Goal: Task Accomplishment & Management: Manage account settings

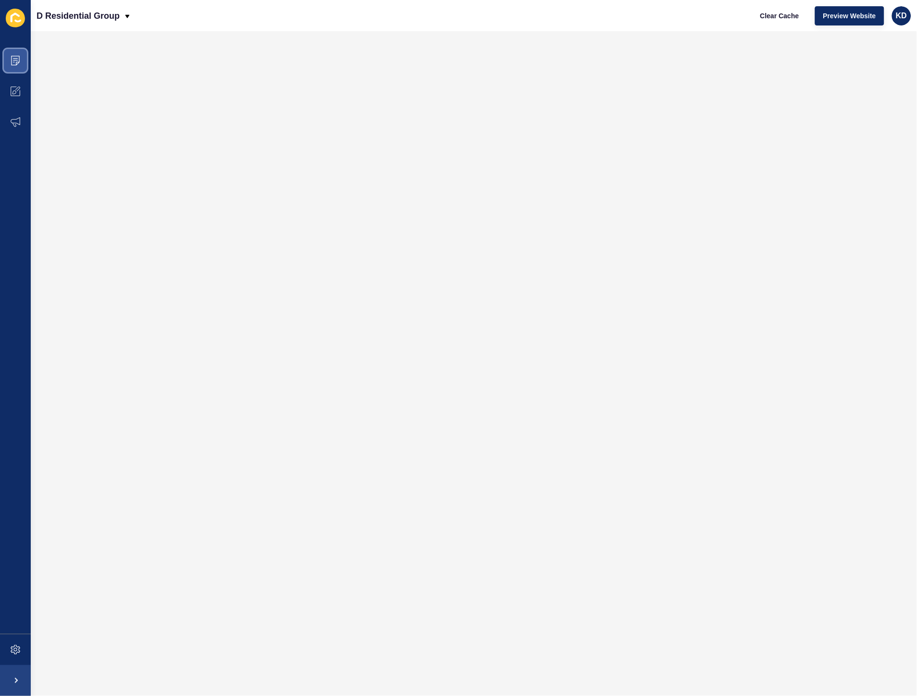
click at [15, 67] on span at bounding box center [15, 60] width 31 height 31
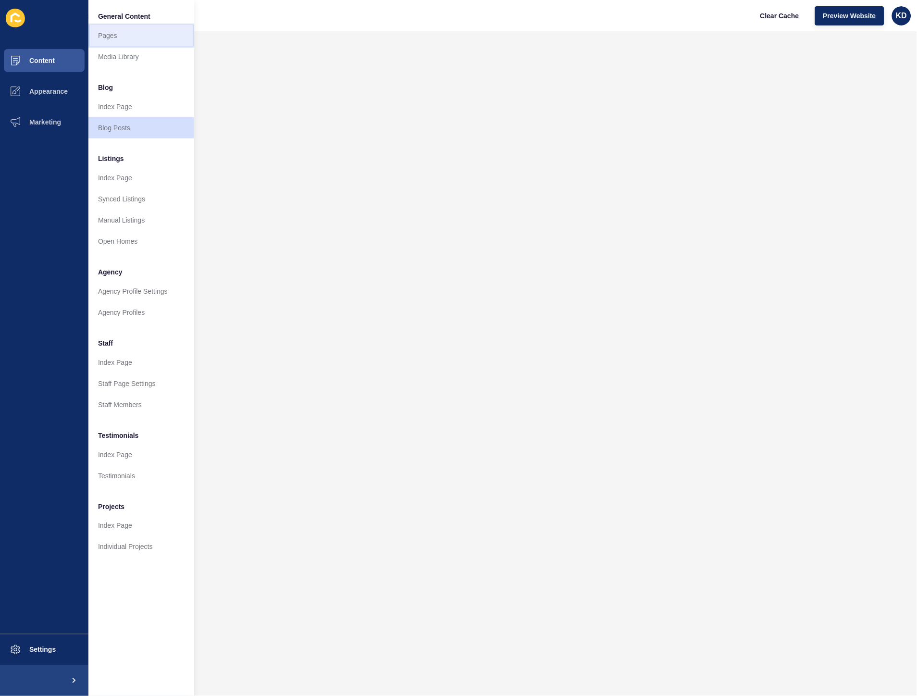
click at [115, 34] on link "Pages" at bounding box center [141, 35] width 106 height 21
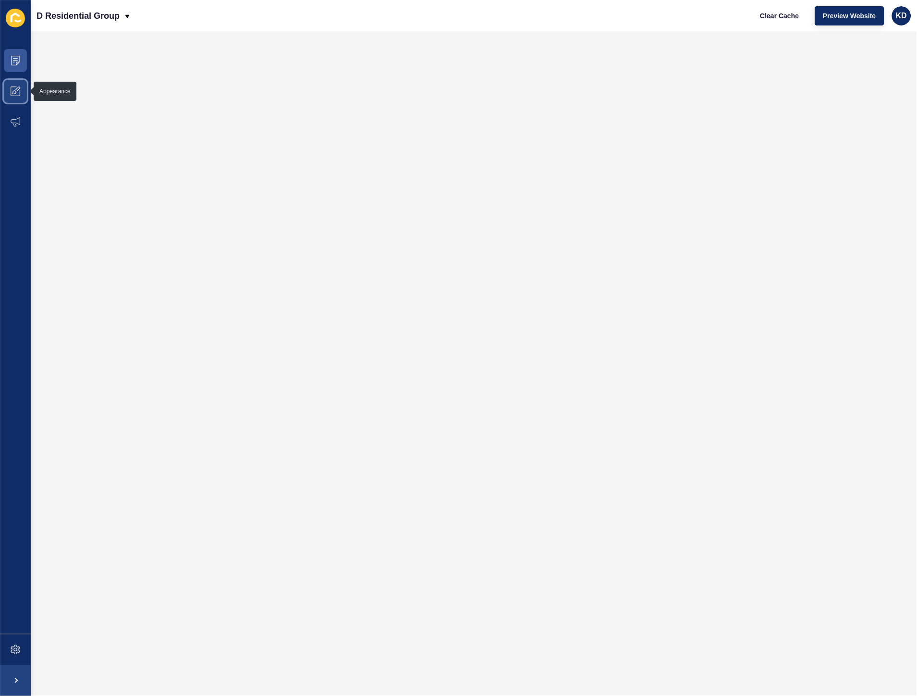
click at [17, 89] on icon at bounding box center [16, 92] width 10 height 10
click at [18, 65] on span at bounding box center [15, 60] width 31 height 31
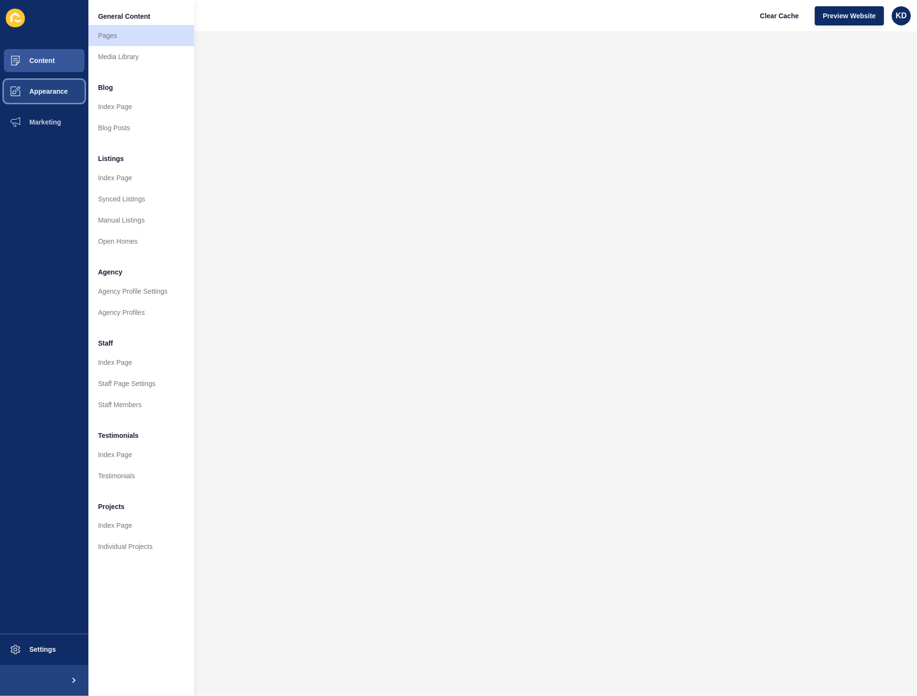
click at [32, 92] on span "Appearance" at bounding box center [33, 91] width 69 height 8
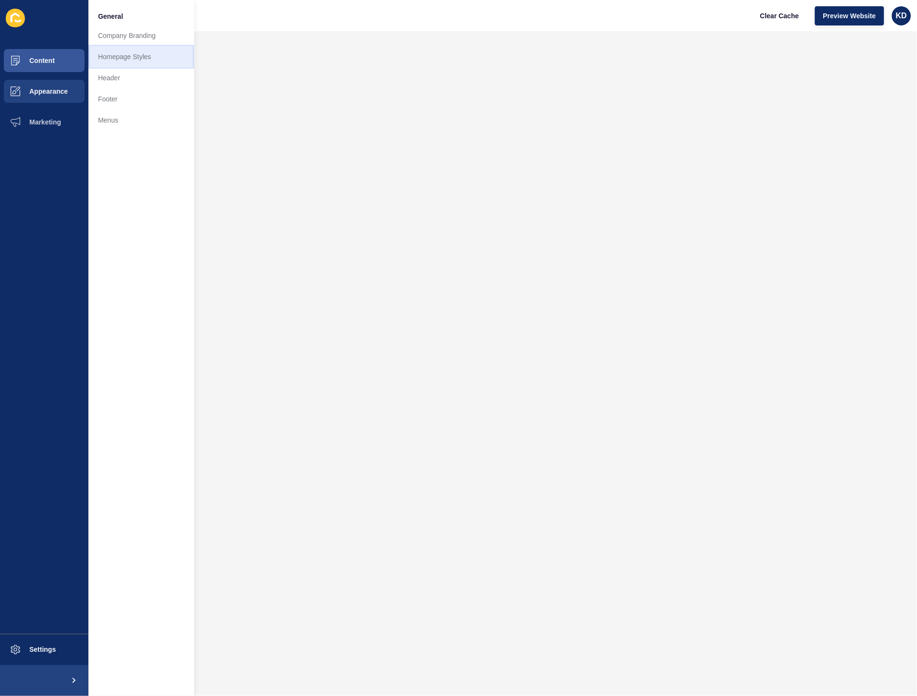
click at [121, 63] on link "Homepage Styles" at bounding box center [141, 56] width 106 height 21
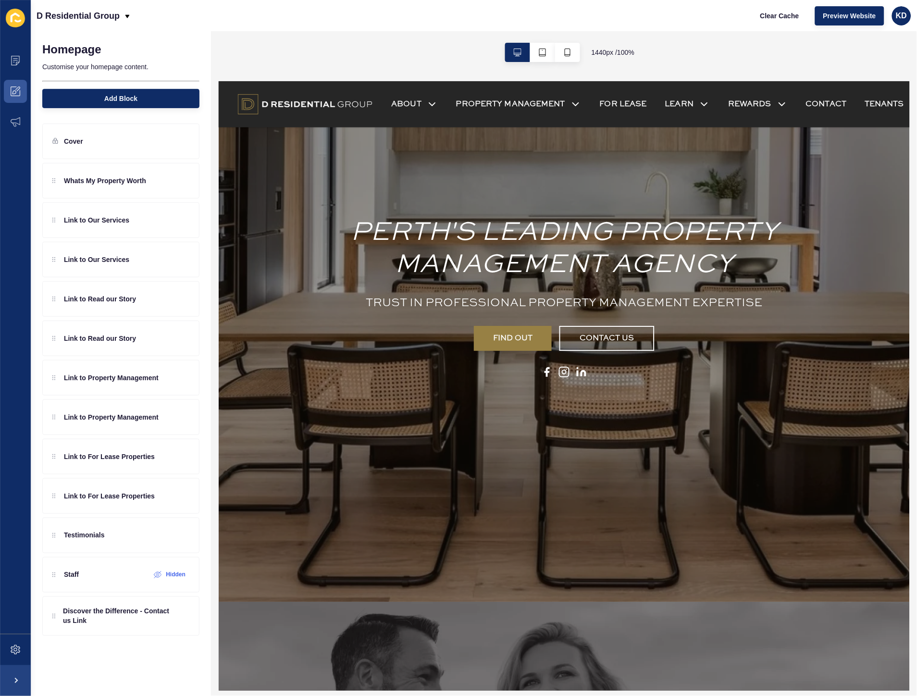
scroll to position [107, 0]
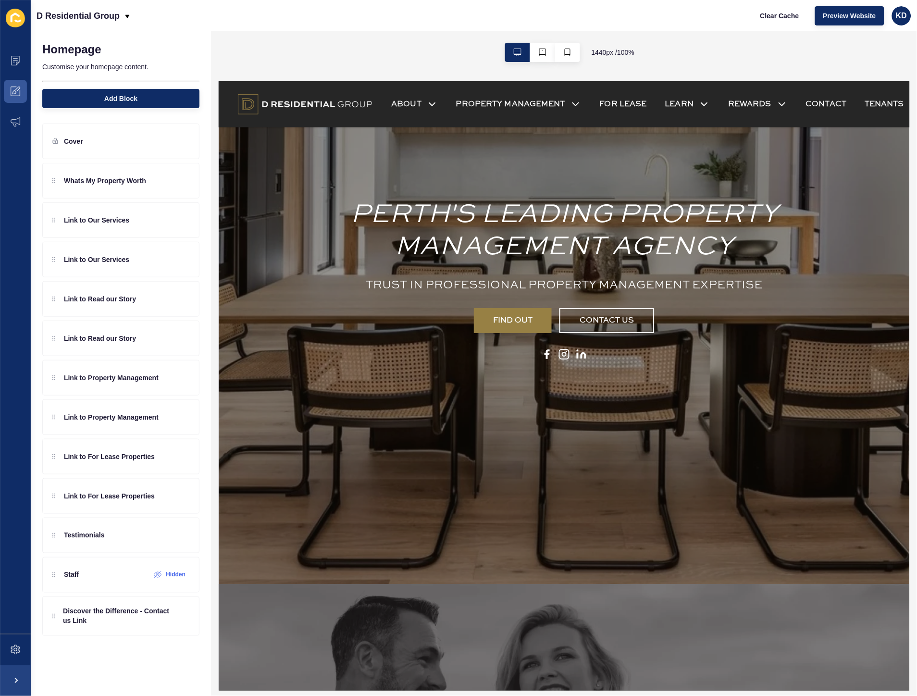
click at [582, 235] on h1 "PERTH'S LEADING PROPERTY MANAGEMENT AGENCY" at bounding box center [564, 231] width 535 height 64
click at [612, 251] on h1 "PERTH'S LEADING PROPERTY MANAGEMENT AGENCY" at bounding box center [564, 231] width 535 height 64
click at [635, 252] on h1 "PERTH'S LEADING PROPERTY MANAGEMENT AGENCY" at bounding box center [564, 231] width 535 height 64
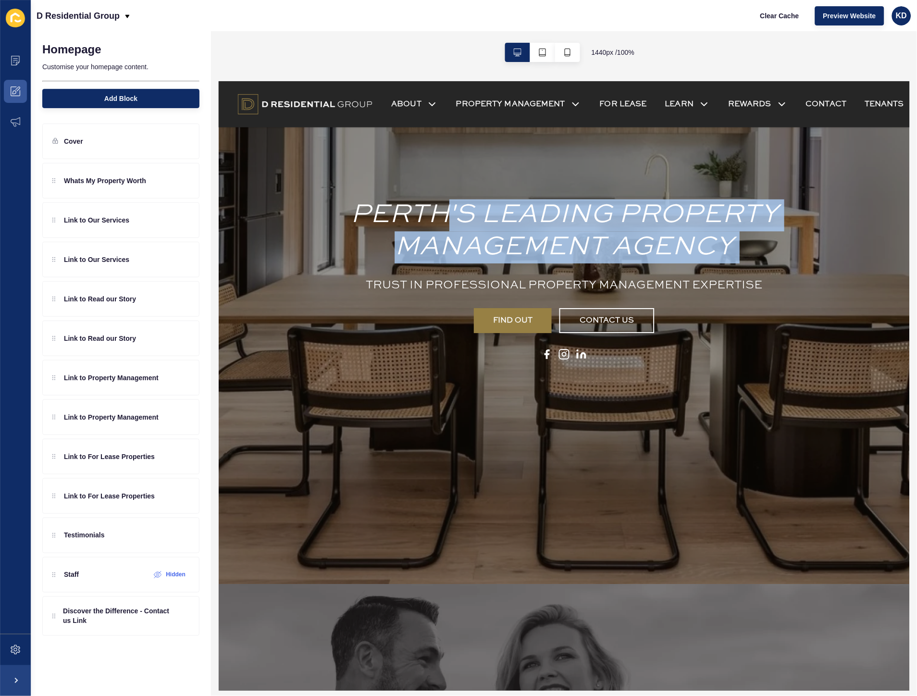
click at [635, 252] on h1 "PERTH'S LEADING PROPERTY MANAGEMENT AGENCY" at bounding box center [564, 231] width 535 height 64
click at [635, 251] on h1 "PERTH'S LEADING PROPERTY MANAGEMENT AGENCY" at bounding box center [564, 231] width 535 height 64
click at [726, 250] on h1 "PERTH'S LEADING PROPERTY MANAGEMENT AGENCY" at bounding box center [564, 231] width 535 height 64
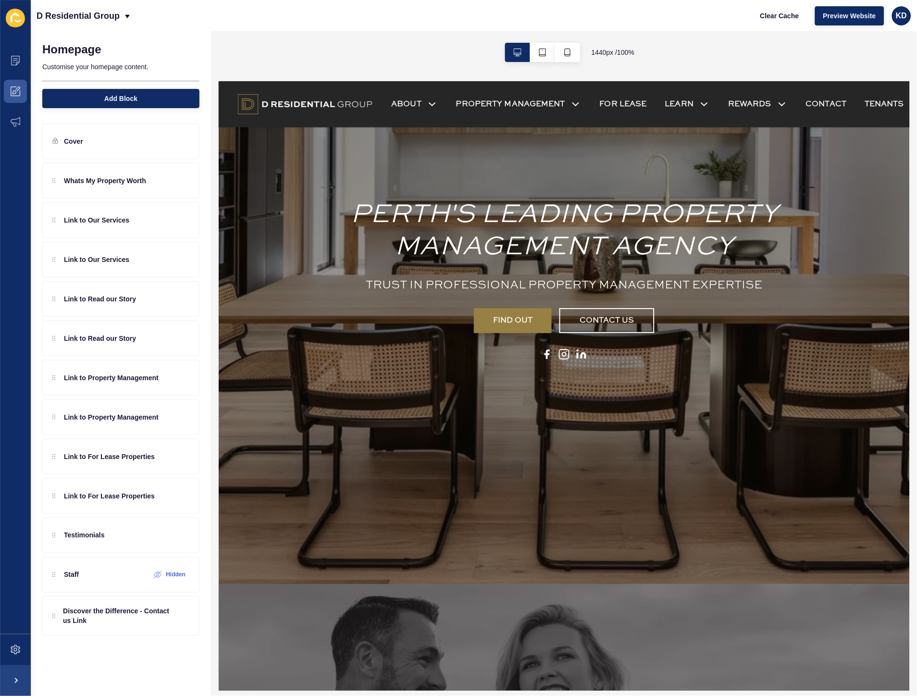
click at [731, 249] on h1 "PERTH'S LEADING PROPERTY MANAGEMENT AGENCY" at bounding box center [564, 231] width 535 height 64
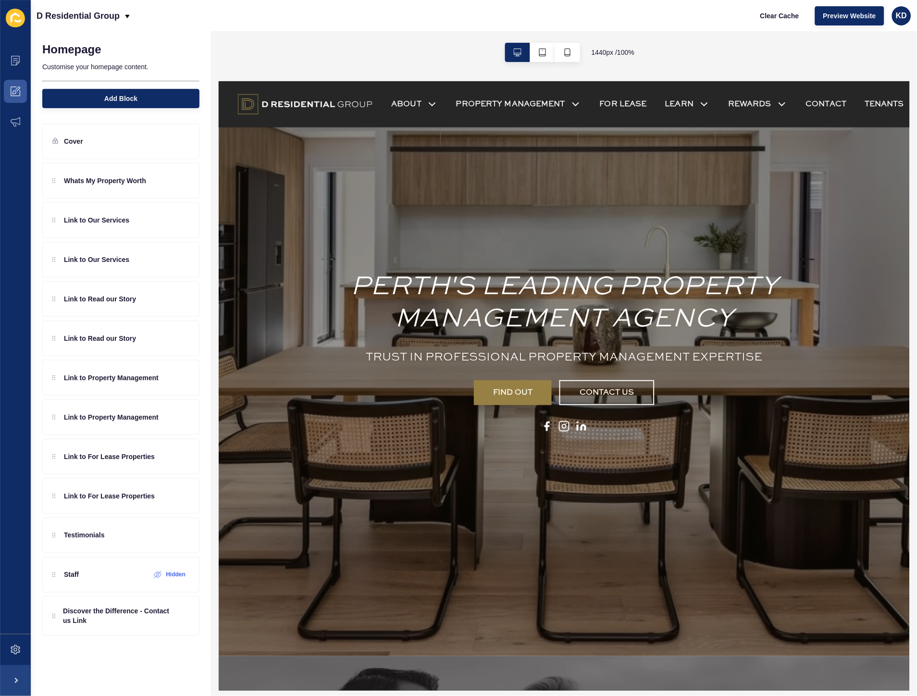
scroll to position [53, 0]
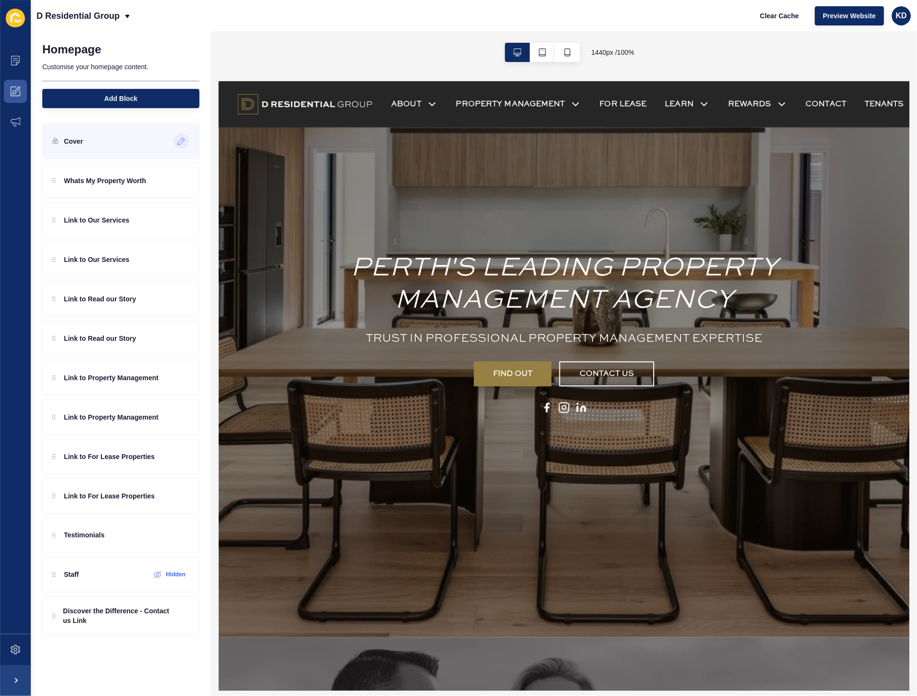
click at [182, 143] on icon at bounding box center [181, 141] width 8 height 8
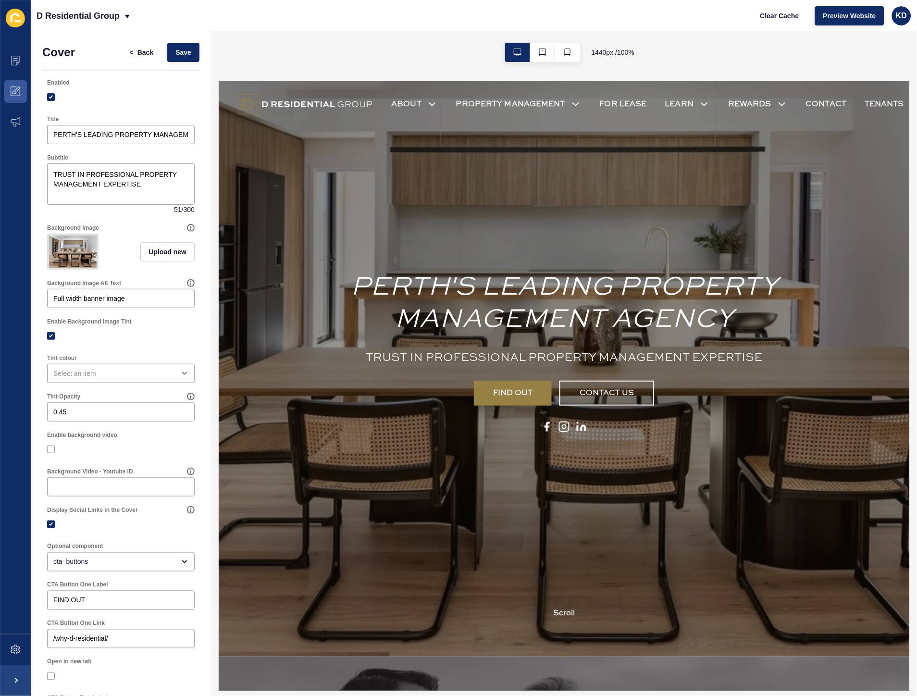
scroll to position [0, 0]
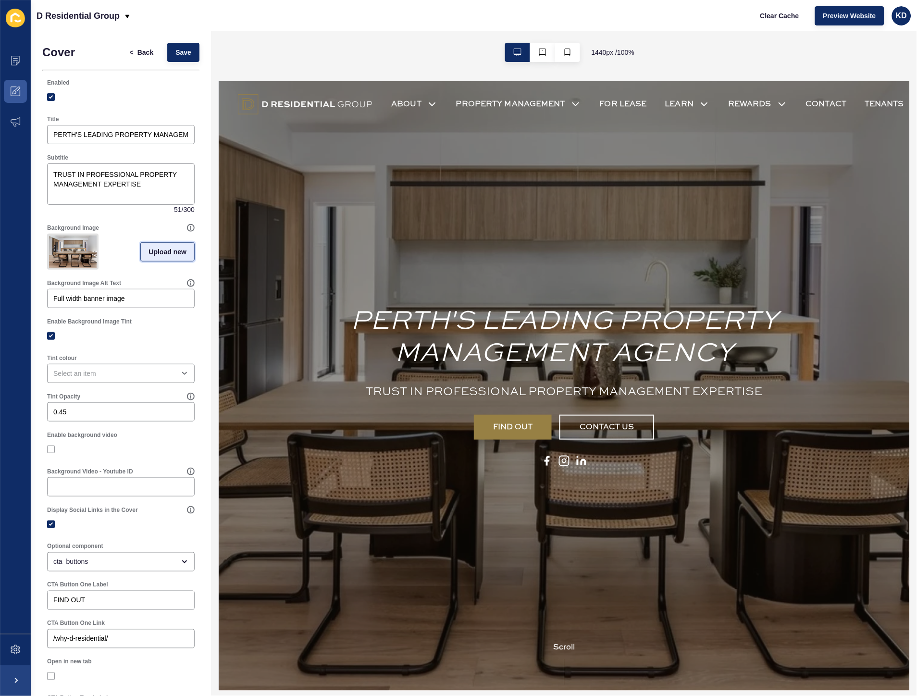
click at [155, 257] on span "Upload new" at bounding box center [168, 252] width 38 height 10
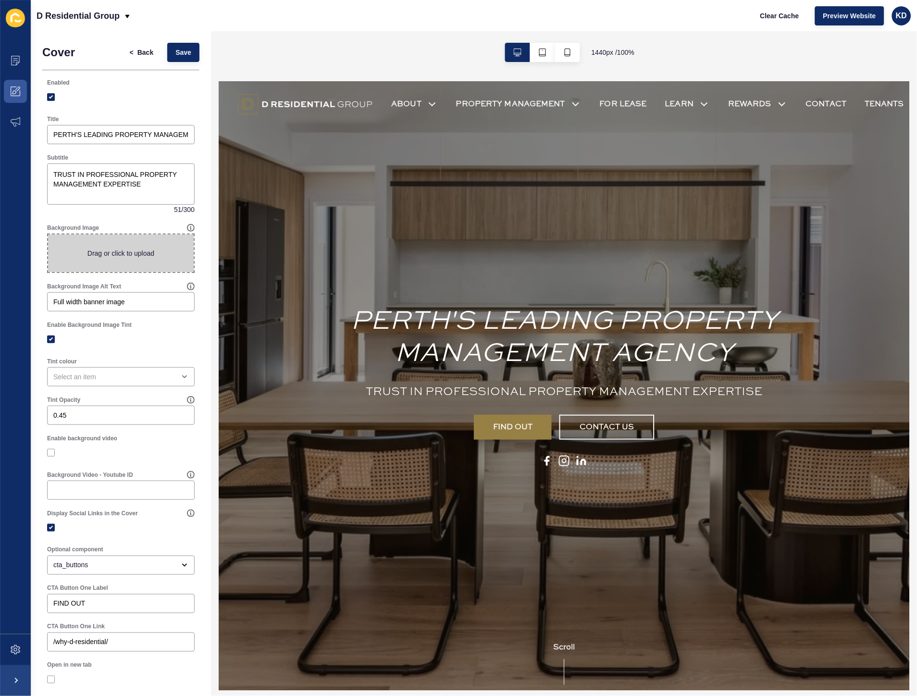
click at [156, 251] on span at bounding box center [121, 253] width 146 height 37
click at [48, 235] on input "Drag or click to upload" at bounding box center [48, 235] width 0 height 0
type input "C:\fakepath\D.Residential-2.jpg"
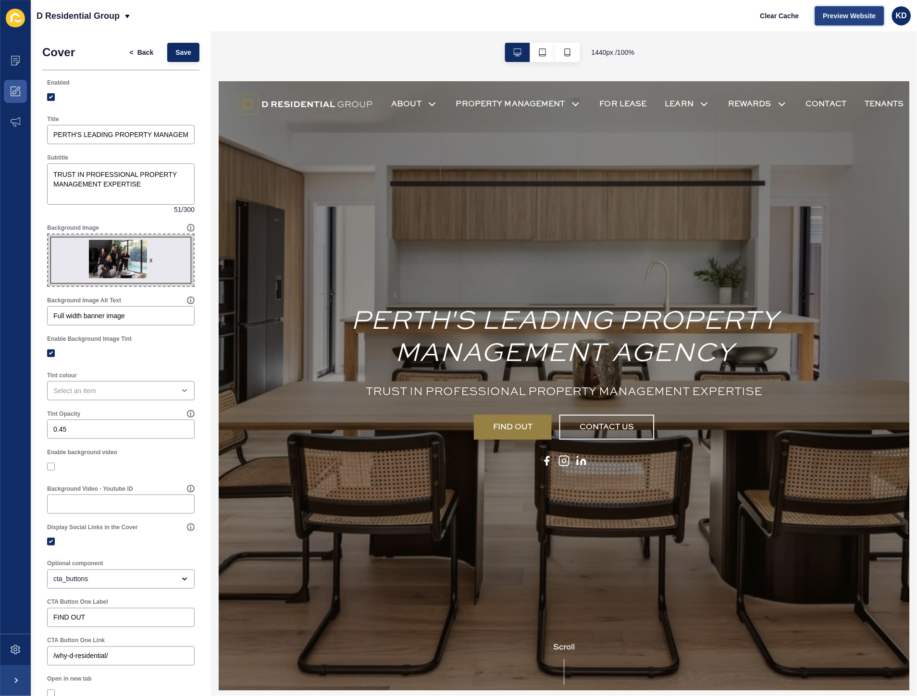
drag, startPoint x: 866, startPoint y: 12, endPoint x: 876, endPoint y: 15, distance: 10.4
click at [876, 15] on span "Preview Website" at bounding box center [849, 16] width 53 height 10
click at [130, 50] on span "<" at bounding box center [132, 53] width 4 height 10
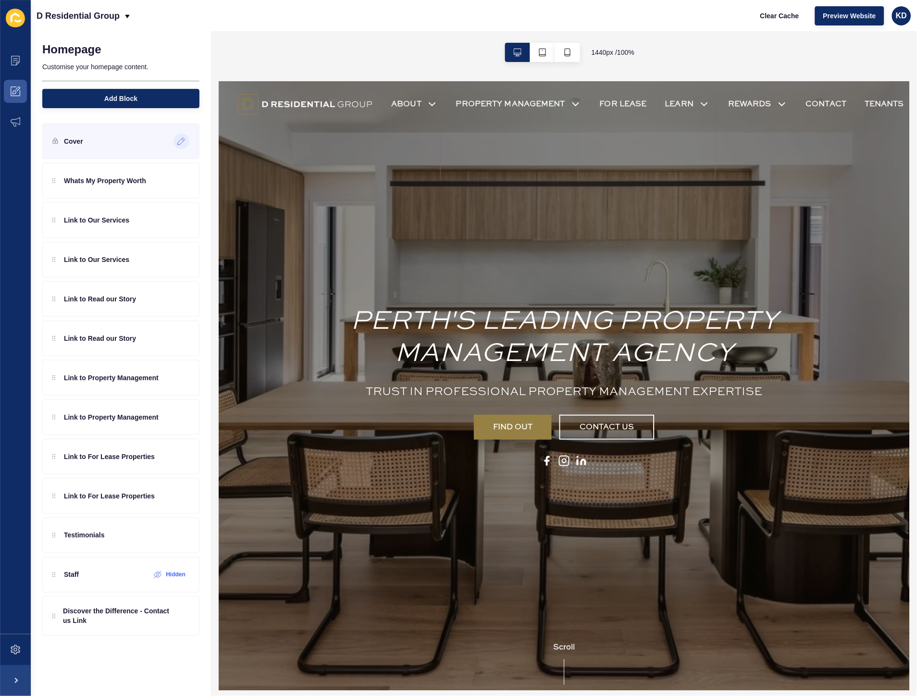
click at [186, 142] on div at bounding box center [182, 141] width 16 height 15
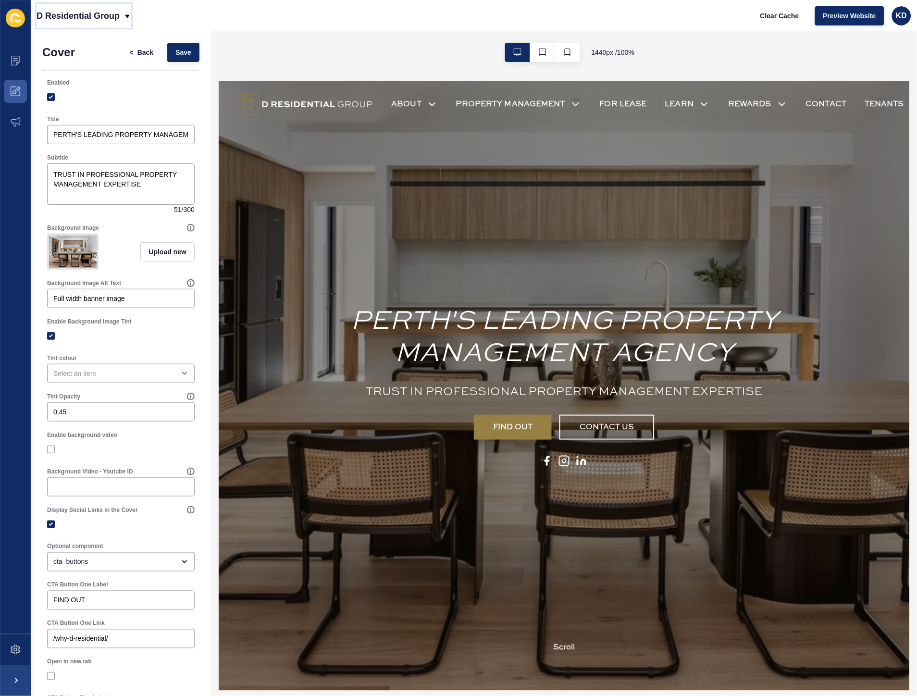
click at [62, 17] on p "D Residential Group" at bounding box center [78, 16] width 83 height 24
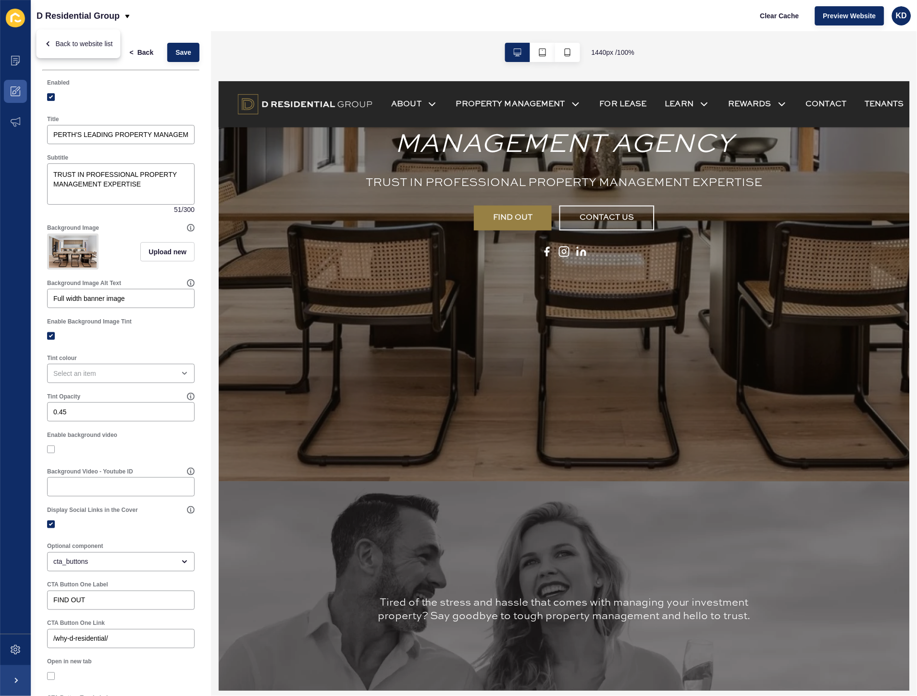
scroll to position [481, 0]
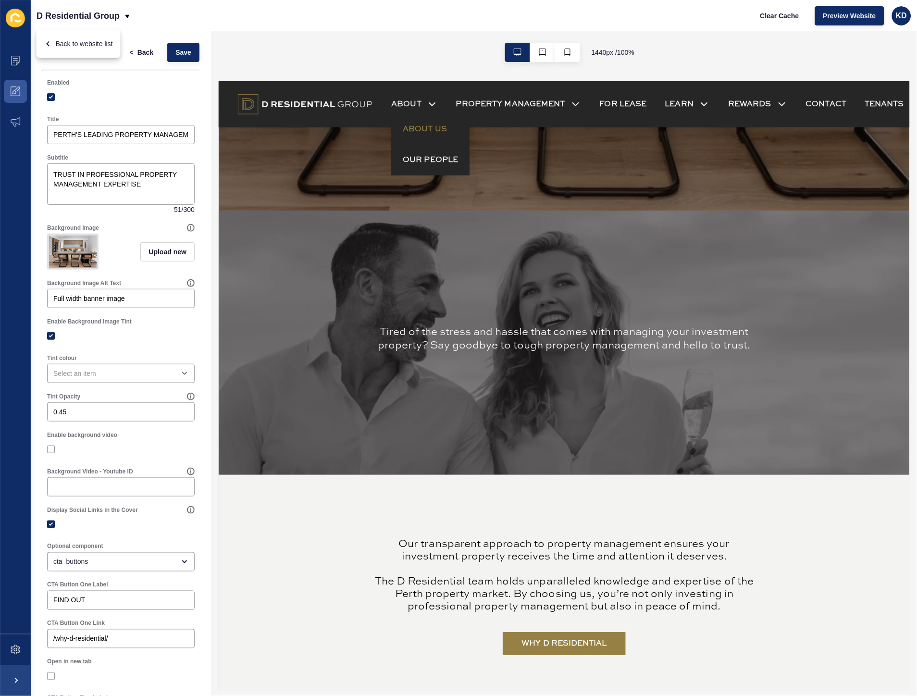
click at [435, 129] on link "ABOUT US" at bounding box center [425, 129] width 44 height 12
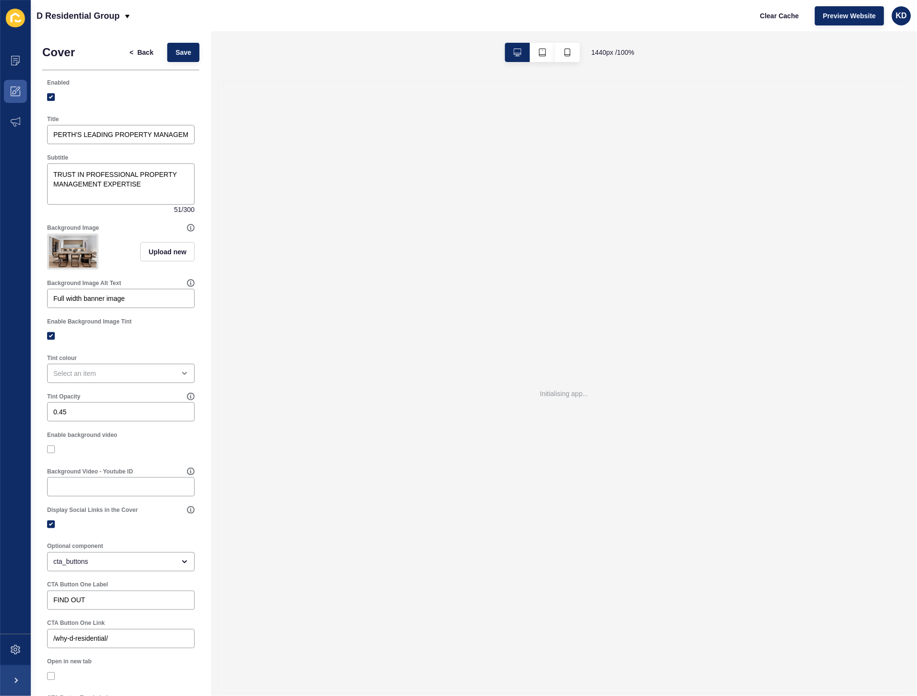
scroll to position [0, 0]
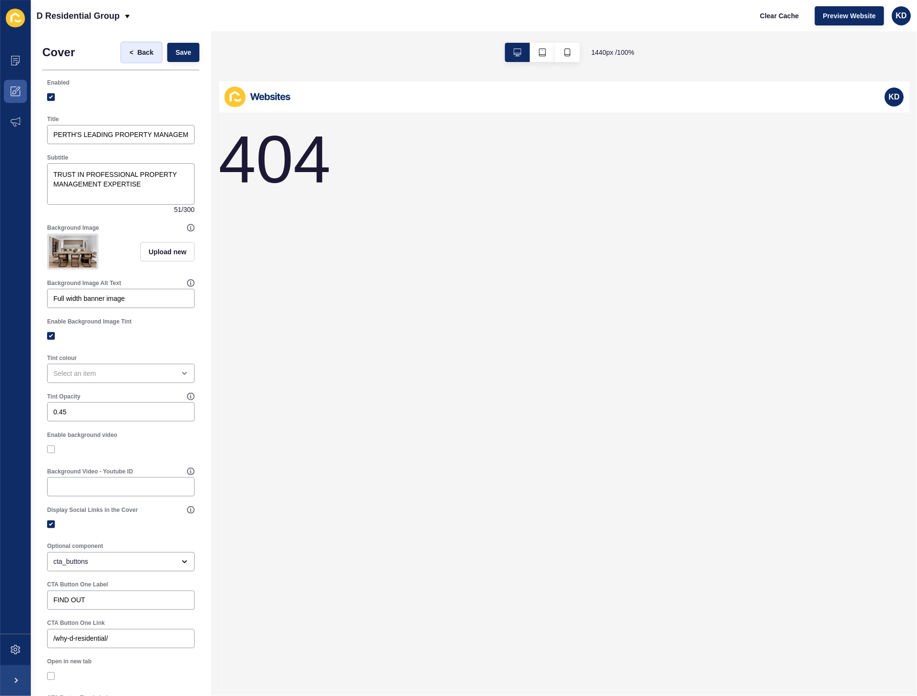
click at [125, 58] on button "< Back" at bounding box center [142, 52] width 40 height 19
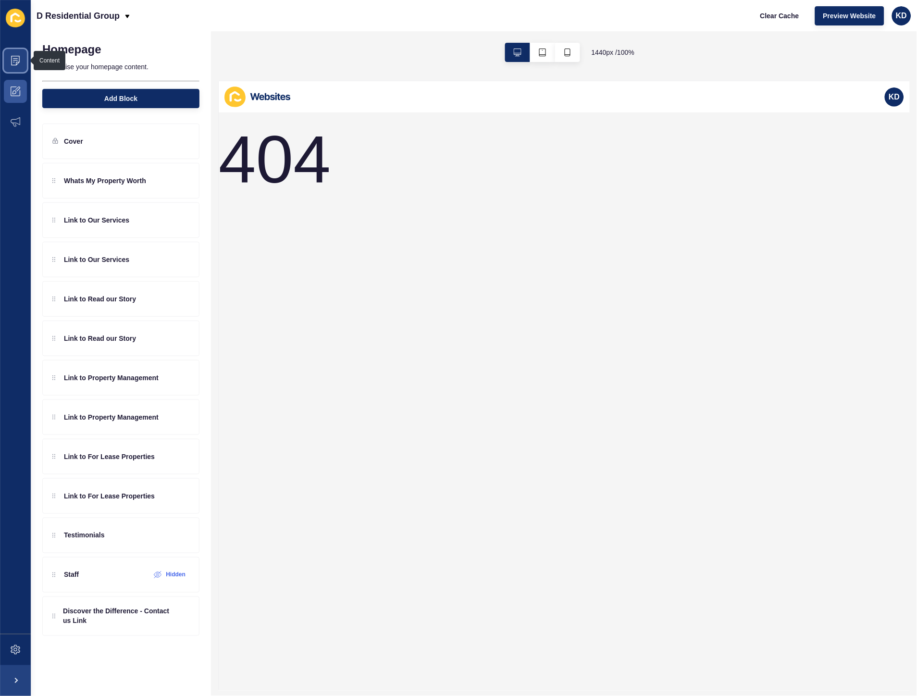
click at [17, 64] on icon at bounding box center [15, 61] width 9 height 10
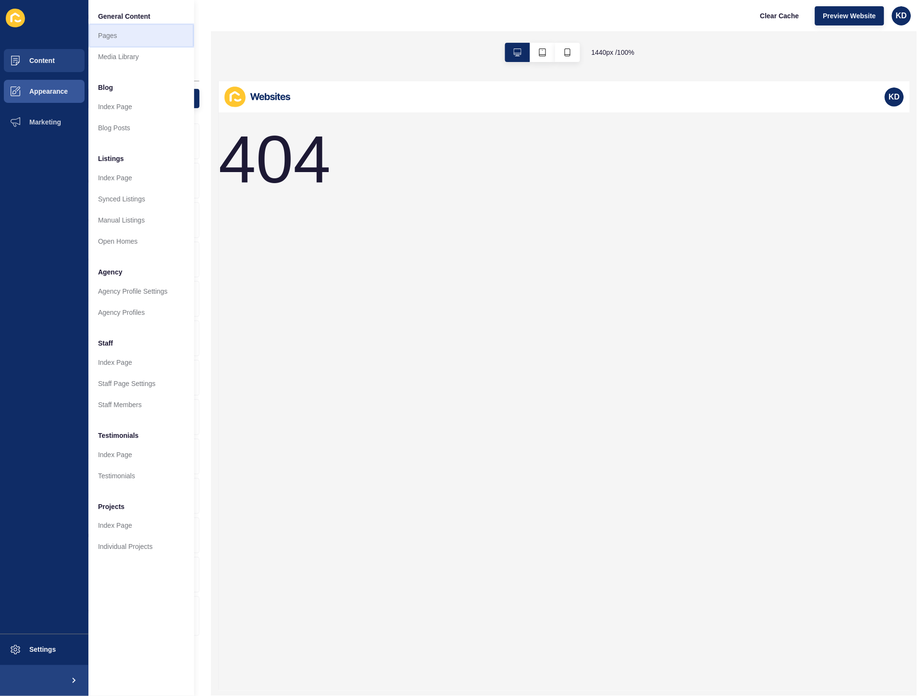
click at [130, 34] on link "Pages" at bounding box center [141, 35] width 106 height 21
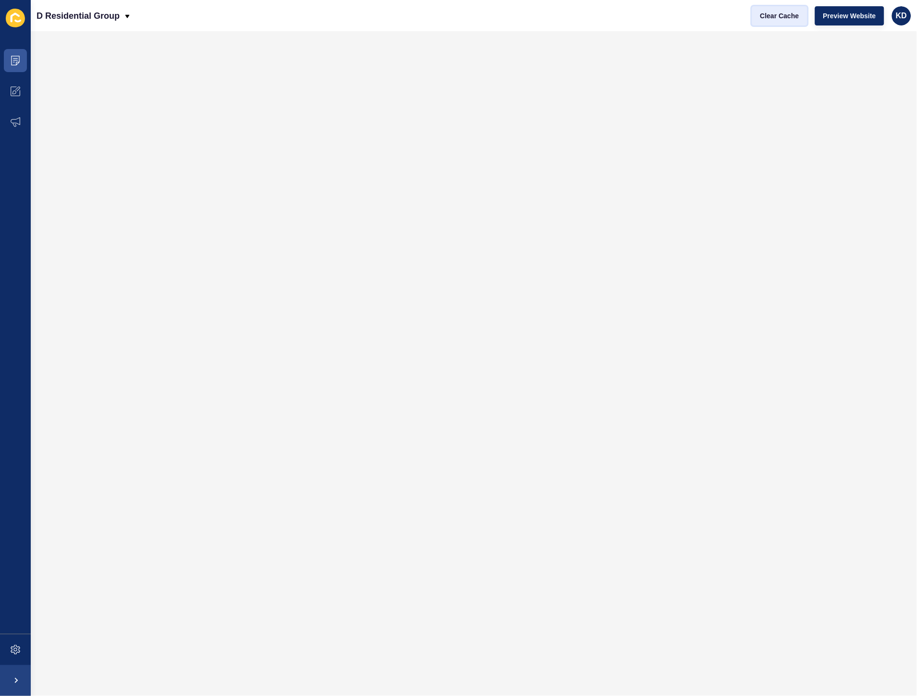
click at [772, 6] on button "Clear Cache" at bounding box center [779, 15] width 55 height 19
click at [769, 16] on span "Clear Cache" at bounding box center [779, 16] width 39 height 10
click at [780, 14] on span "Clear Cache" at bounding box center [779, 16] width 39 height 10
drag, startPoint x: 769, startPoint y: 21, endPoint x: 738, endPoint y: 16, distance: 32.1
click at [769, 21] on button "Clear Cache" at bounding box center [779, 15] width 55 height 19
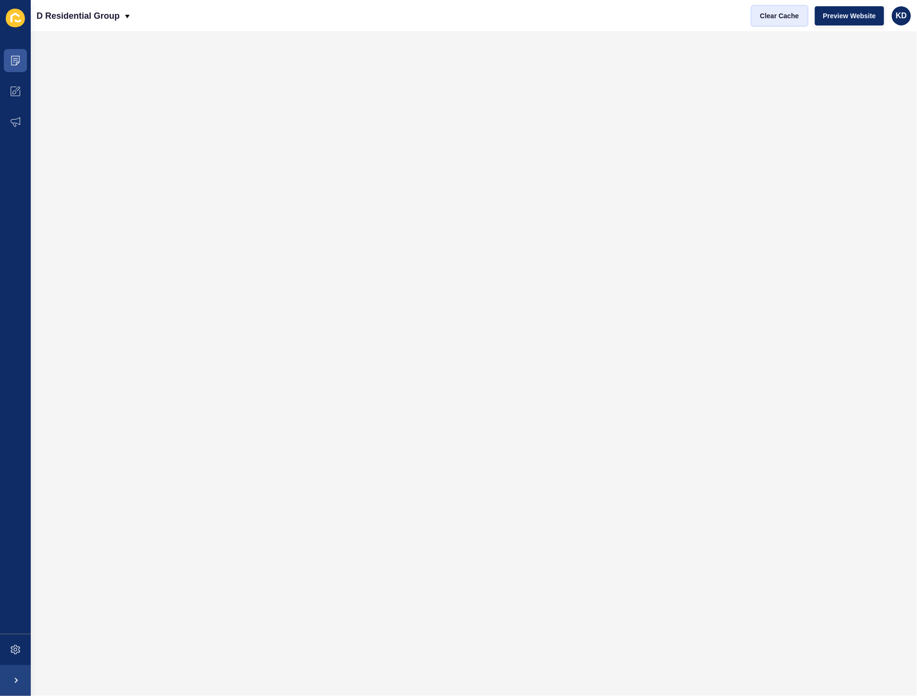
click at [763, 18] on span "Clear Cache" at bounding box center [779, 16] width 39 height 10
click at [771, 20] on span "Clear Cache" at bounding box center [779, 16] width 39 height 10
drag, startPoint x: 788, startPoint y: 17, endPoint x: 770, endPoint y: 20, distance: 18.0
click at [788, 17] on span "Clear Cache" at bounding box center [779, 16] width 39 height 10
click at [779, 20] on span "Clear Cache" at bounding box center [779, 16] width 39 height 10
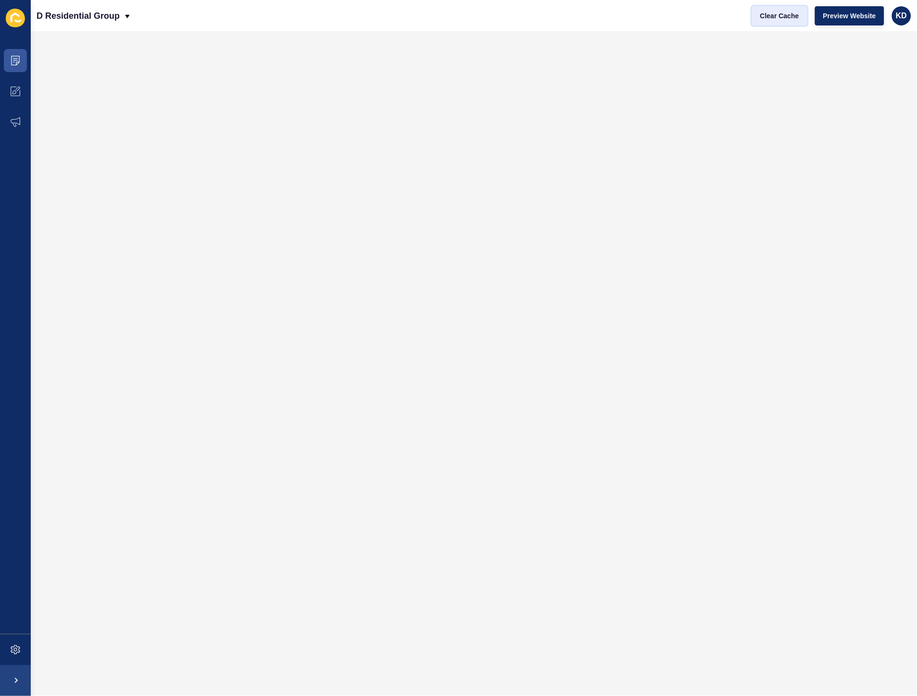
click at [795, 17] on span "Clear Cache" at bounding box center [779, 16] width 39 height 10
click at [791, 13] on span "Clear Cache" at bounding box center [779, 16] width 39 height 10
click at [785, 14] on span "Clear Cache" at bounding box center [779, 16] width 39 height 10
click at [784, 15] on span "Clear Cache" at bounding box center [779, 16] width 39 height 10
click at [783, 15] on span "Clear Cache" at bounding box center [779, 16] width 39 height 10
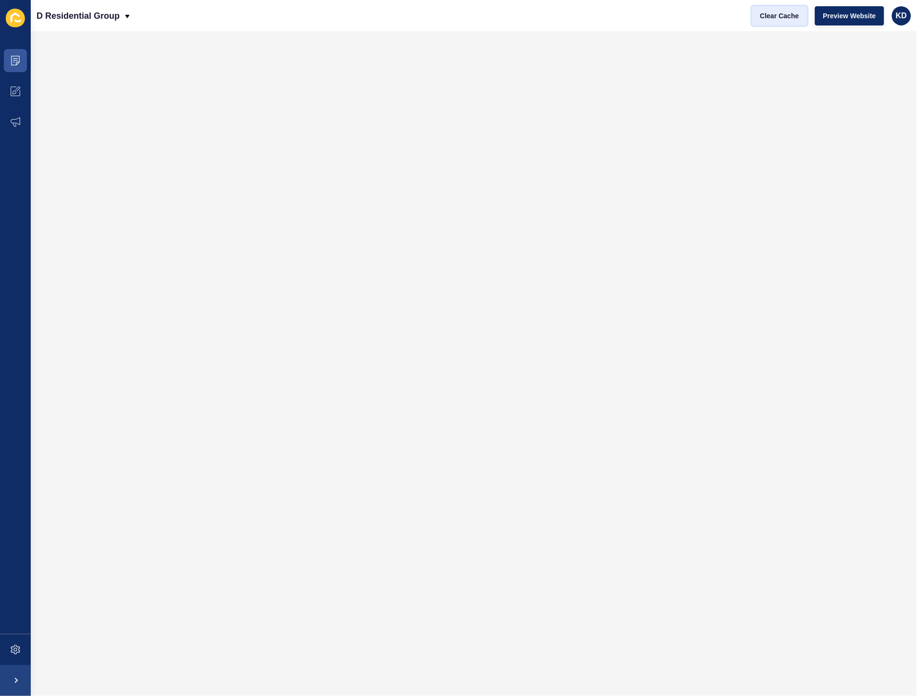
click at [781, 15] on span "Clear Cache" at bounding box center [779, 16] width 39 height 10
